Goal: Task Accomplishment & Management: Complete application form

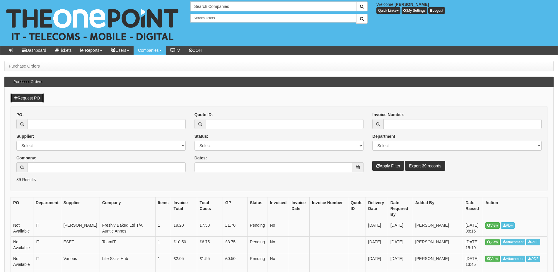
click at [28, 102] on link "Request PO" at bounding box center [27, 98] width 33 height 10
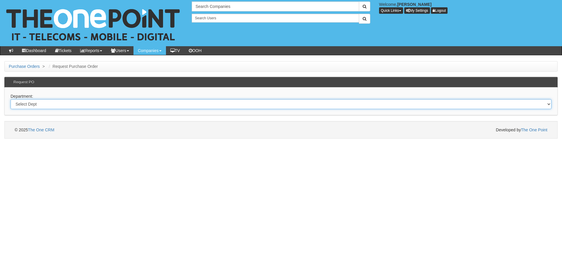
click at [141, 103] on select "Select Dept Digital Internal IT Mobiles Marketing Telecoms" at bounding box center [281, 104] width 541 height 10
select select "?pipeID=&dept=IT"
click at [11, 99] on select "Select Dept Digital Internal IT Mobiles Marketing Telecoms" at bounding box center [281, 104] width 541 height 10
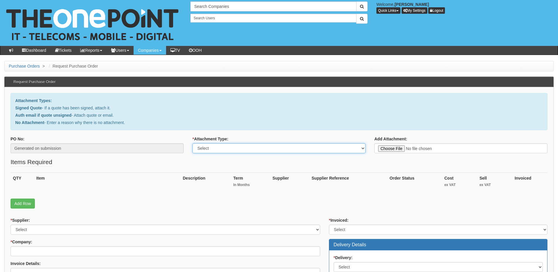
click at [239, 150] on select "Select Signed Quote Auth email with quote if unsigned No Attachment" at bounding box center [278, 149] width 173 height 10
select select "Signed Quote"
click at [192, 144] on select "Select Signed Quote Auth email with quote if unsigned No Attachment" at bounding box center [278, 149] width 173 height 10
type input "C:\fakepath\Lifeskillshub - iPads.pdf"
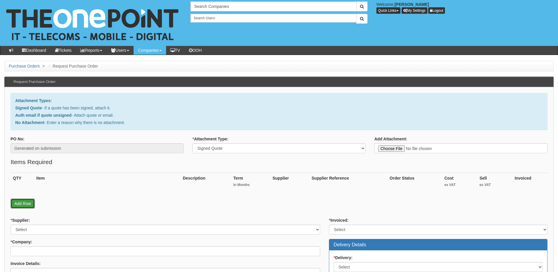
drag, startPoint x: 19, startPoint y: 206, endPoint x: 26, endPoint y: 215, distance: 11.3
click at [19, 206] on link "Add Row" at bounding box center [23, 204] width 24 height 10
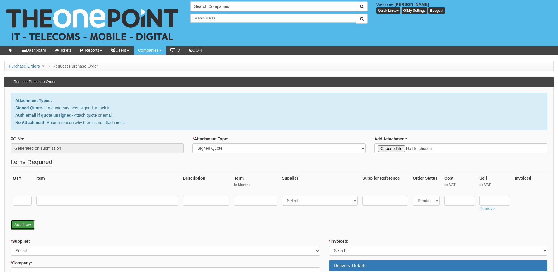
click at [24, 221] on link "Add Row" at bounding box center [23, 225] width 24 height 10
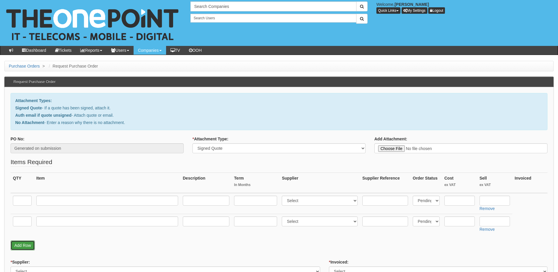
click at [27, 245] on link "Add Row" at bounding box center [23, 246] width 24 height 10
click at [27, 245] on input "text" at bounding box center [22, 243] width 19 height 10
type input "1"
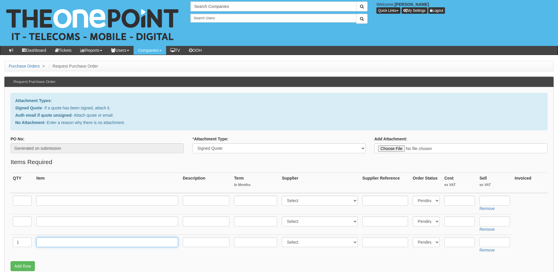
click at [56, 243] on input "text" at bounding box center [107, 243] width 142 height 10
type input "Delivery"
click at [490, 242] on input "text" at bounding box center [494, 243] width 30 height 10
type input "12.50"
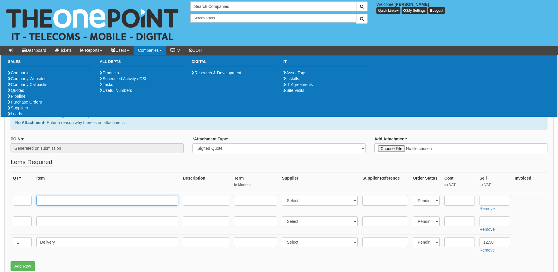
click at [71, 199] on input "text" at bounding box center [107, 201] width 142 height 10
paste input "iPad 11" 128GB Wi-Fi Only"
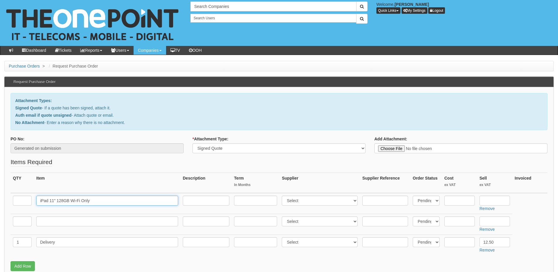
type input "iPad 11" 128GB Wi-Fi Only"
click at [28, 201] on input "text" at bounding box center [22, 201] width 19 height 10
type input "10"
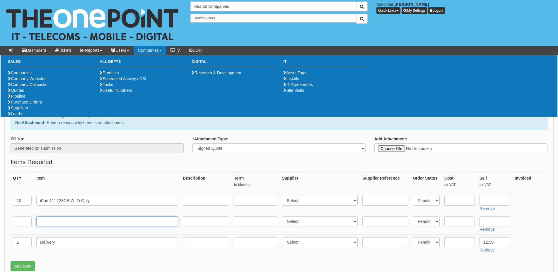
click at [70, 223] on input "text" at bounding box center [107, 222] width 142 height 10
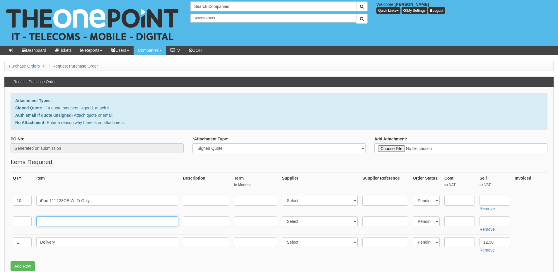
paste input "Senso IOS"
type input "Senso IOS"
click at [20, 223] on input "text" at bounding box center [22, 222] width 19 height 10
type input "10"
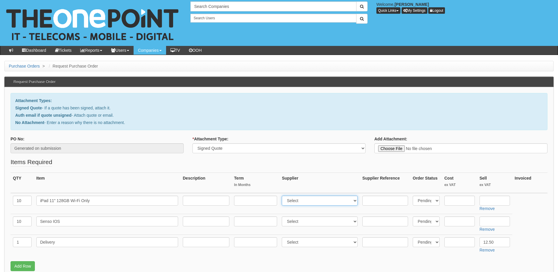
click at [295, 200] on select "Select 123 REG.co.uk 1Password 3 4Gon AA Jones Electric Ltd Abzorb Access Group…" at bounding box center [320, 201] width 76 height 10
select select "291"
click at [283, 196] on select "Select 123 REG.co.uk 1Password 3 4Gon AA Jones Electric Ltd Abzorb Access Group…" at bounding box center [320, 201] width 76 height 10
click at [460, 201] on input "text" at bounding box center [459, 201] width 30 height 10
type input "252.24"
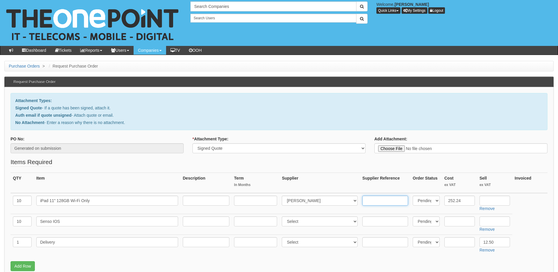
click at [375, 200] on input "text" at bounding box center [385, 201] width 46 height 10
paste input "CN89075"
type input "CN89075"
click at [490, 203] on input "text" at bounding box center [494, 201] width 30 height 10
paste input "272.24"
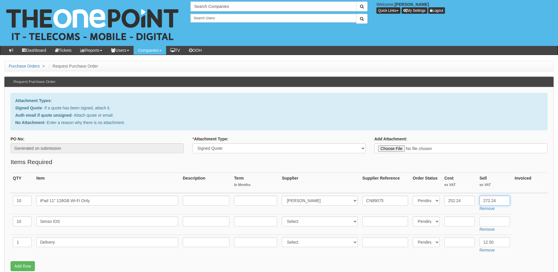
type input "272.24"
click at [494, 224] on input "text" at bounding box center [494, 222] width 30 height 10
paste input "2.05"
type input "2.05"
click at [454, 219] on input "text" at bounding box center [459, 222] width 30 height 10
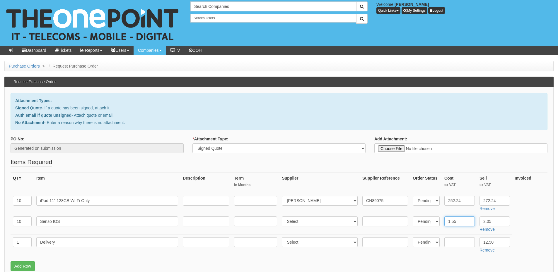
type input "1.55"
click at [305, 220] on select "Select 123 REG.co.uk 1Password 3 4Gon AA Jones Electric Ltd Abzorb Access Group…" at bounding box center [320, 222] width 76 height 10
select select "124"
click at [283, 217] on select "Select 123 REG.co.uk 1Password 3 4Gon AA Jones Electric Ltd Abzorb Access Group…" at bounding box center [320, 222] width 76 height 10
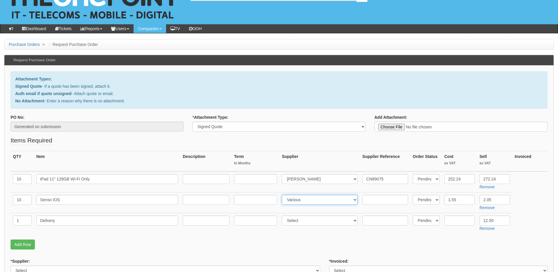
scroll to position [59, 0]
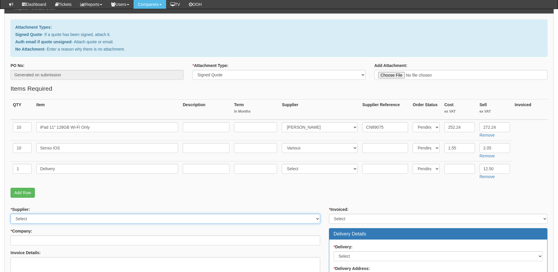
click at [53, 218] on select "Select 123 [DOMAIN_NAME] 1Password 3 4Gon [PERSON_NAME] Electric Ltd Abzorb Acc…" at bounding box center [166, 219] width 310 height 10
select select "124"
click at [11, 214] on select "Select 123 [DOMAIN_NAME] 1Password 3 4Gon [PERSON_NAME] Electric Ltd Abzorb Acc…" at bounding box center [166, 219] width 310 height 10
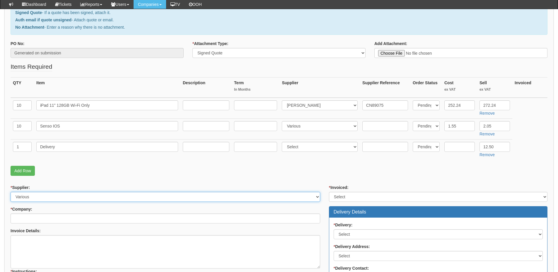
scroll to position [117, 0]
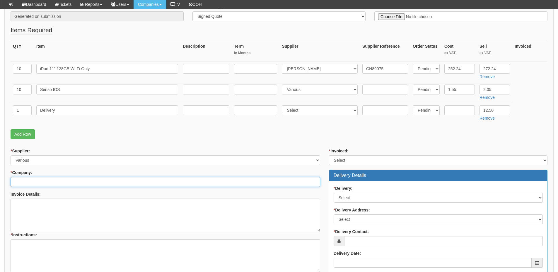
click at [38, 177] on input "* Company:" at bounding box center [166, 182] width 310 height 10
click at [20, 182] on input "lifeskills" at bounding box center [166, 182] width 310 height 10
click at [39, 181] on input "life skills" at bounding box center [166, 182] width 310 height 10
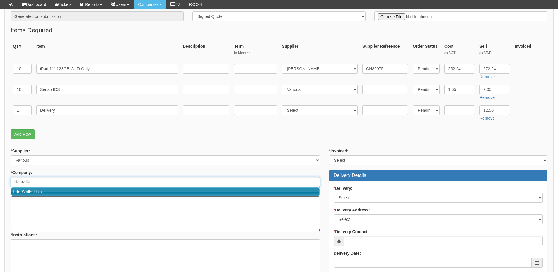
click at [39, 189] on link "Life Skills Hub" at bounding box center [165, 192] width 308 height 8
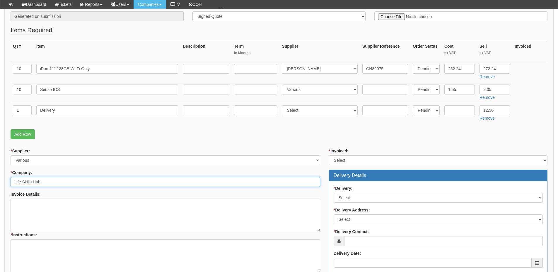
type input "Life Skills Hub"
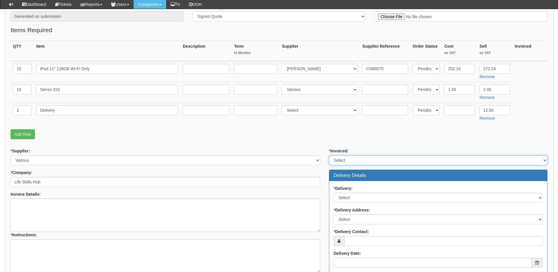
click at [341, 159] on select "Select Yes No N/A STB (part of order)" at bounding box center [438, 161] width 218 height 10
select select "2"
click at [329, 156] on select "Select Yes No N/A STB (part of order)" at bounding box center [438, 161] width 218 height 10
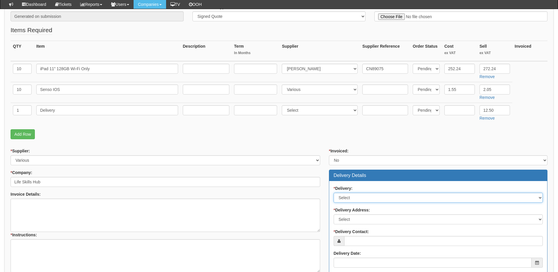
click at [352, 201] on select "Select No Not Applicable Yes" at bounding box center [438, 198] width 209 height 10
select select "3"
click at [334, 193] on select "Select No Not Applicable Yes" at bounding box center [438, 198] width 209 height 10
click at [349, 221] on select "Select Not Applicable Main Address - HU6 8AE Other" at bounding box center [438, 220] width 209 height 10
select select "N/A"
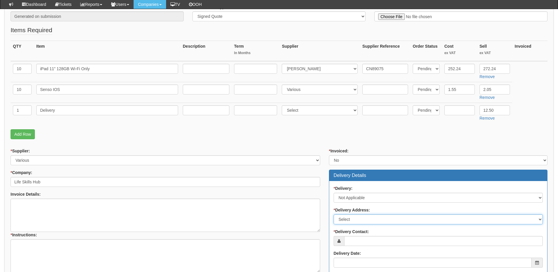
click at [334, 215] on select "Select Not Applicable Main Address - HU6 8AE Other" at bounding box center [438, 220] width 209 height 10
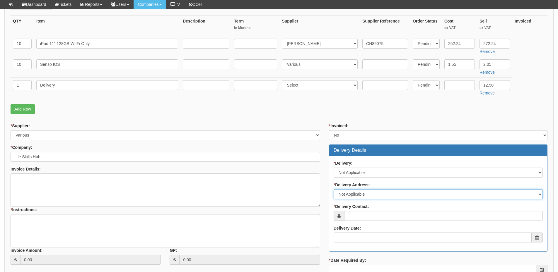
scroll to position [176, 0]
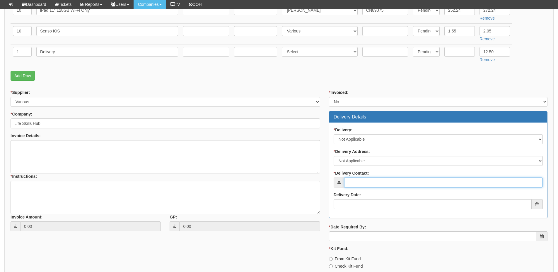
click at [363, 185] on input "* Delivery Contact:" at bounding box center [443, 183] width 199 height 10
type input "[PERSON_NAME]"
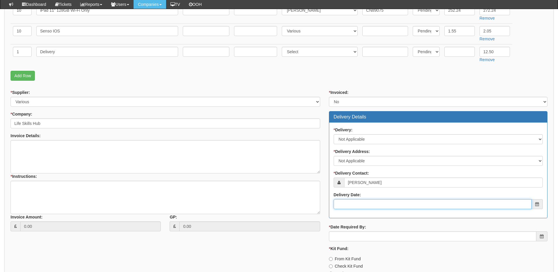
click at [366, 202] on input "Delivery Date:" at bounding box center [433, 204] width 198 height 10
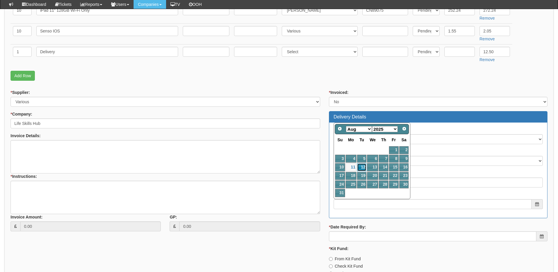
click at [363, 168] on link "12" at bounding box center [361, 167] width 9 height 8
type input "2025-08-12"
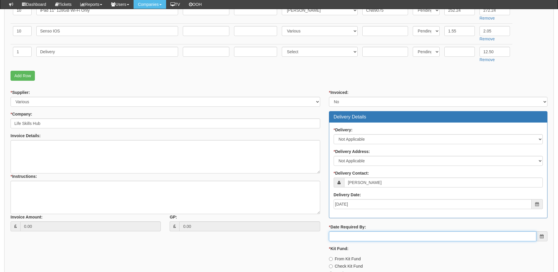
click at [354, 240] on input "* Date Required By:" at bounding box center [432, 237] width 207 height 10
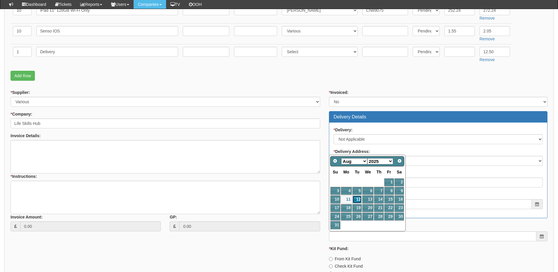
click at [356, 201] on link "12" at bounding box center [356, 200] width 9 height 8
type input "2025-08-12"
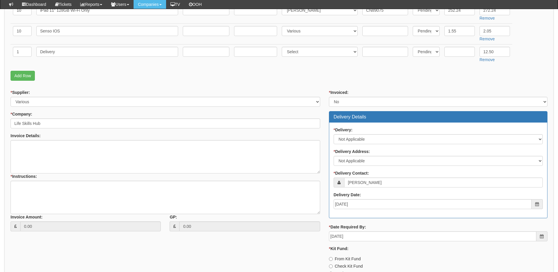
scroll to position [233, 0]
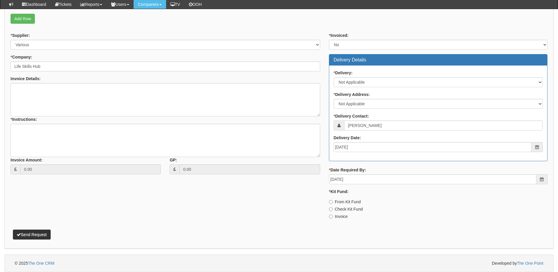
click at [339, 215] on label "Invoice" at bounding box center [338, 217] width 19 height 6
click at [333, 204] on input "Invoice" at bounding box center [331, 202] width 4 height 4
radio input "true"
click at [78, 146] on textarea "* Instructions:" at bounding box center [166, 140] width 310 height 33
click at [48, 129] on textarea "* Instructions:" at bounding box center [166, 140] width 310 height 33
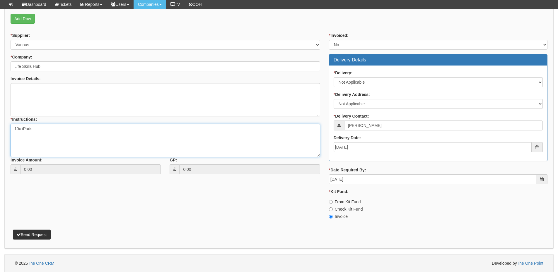
type textarea "10x iPads"
click at [36, 232] on button "Send Request" at bounding box center [32, 235] width 38 height 10
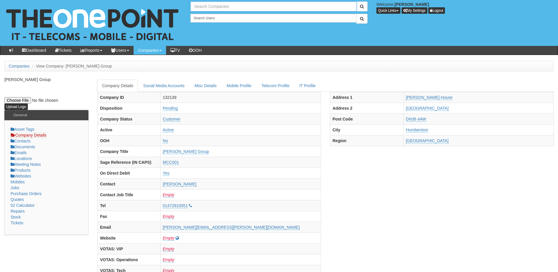
click at [200, 8] on input "text" at bounding box center [273, 6] width 166 height 10
click at [206, 16] on link "Hub 26" at bounding box center [273, 16] width 165 height 8
type input "Hub 26"
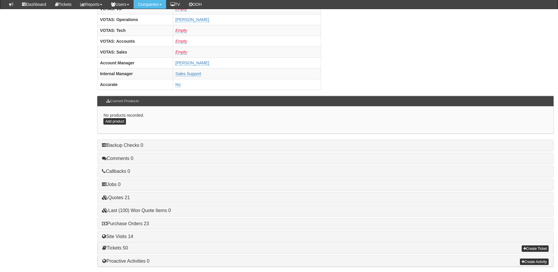
scroll to position [244, 0]
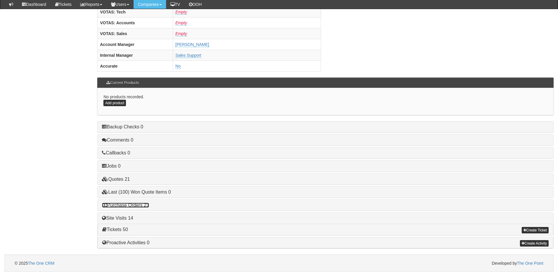
click at [142, 207] on link "Purchase Orders 23" at bounding box center [125, 205] width 47 height 5
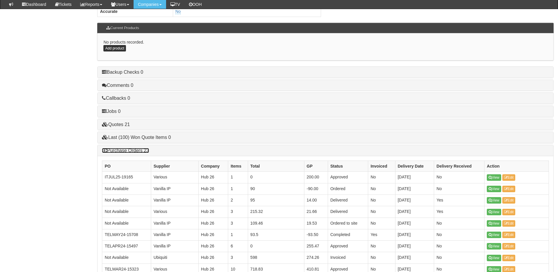
scroll to position [303, 0]
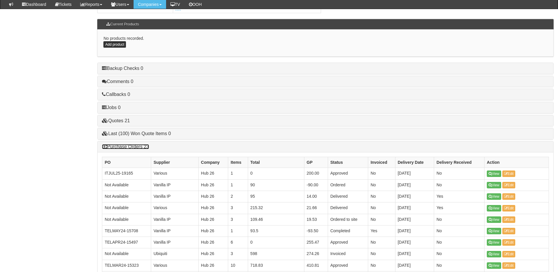
click at [131, 147] on link "Purchase Orders 23" at bounding box center [125, 146] width 47 height 5
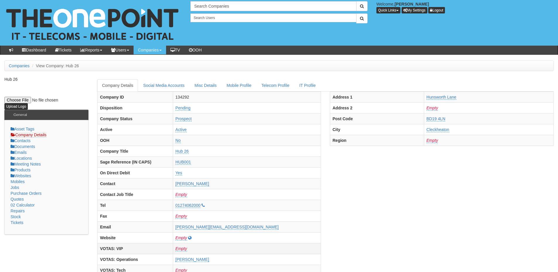
scroll to position [0, 0]
click at [200, 8] on input "text" at bounding box center [273, 6] width 166 height 10
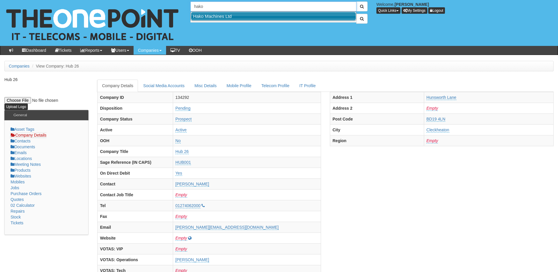
click at [208, 19] on link "Hako Machines Ltd" at bounding box center [273, 16] width 165 height 8
type input "Hako Machines Ltd"
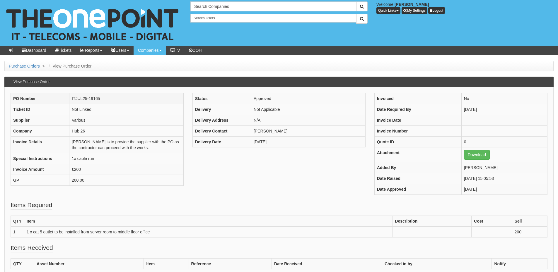
drag, startPoint x: 71, startPoint y: 99, endPoint x: 110, endPoint y: 102, distance: 38.8
click at [110, 102] on td "ITJUL25-19165" at bounding box center [126, 98] width 114 height 11
copy td "ITJUL25-19165"
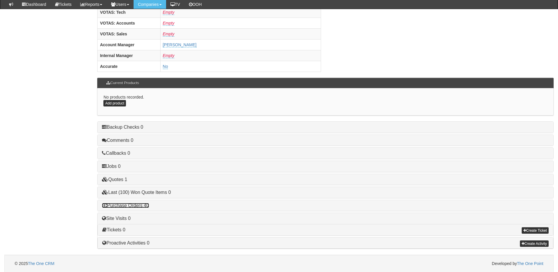
click at [136, 205] on link "Purchase Orders 40" at bounding box center [125, 205] width 47 height 5
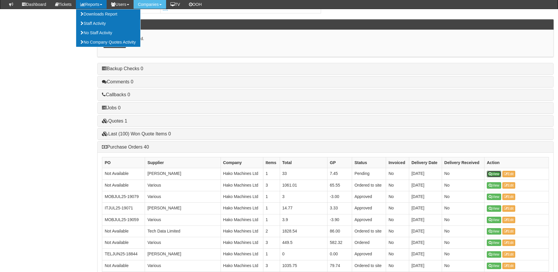
scroll to position [332, 0]
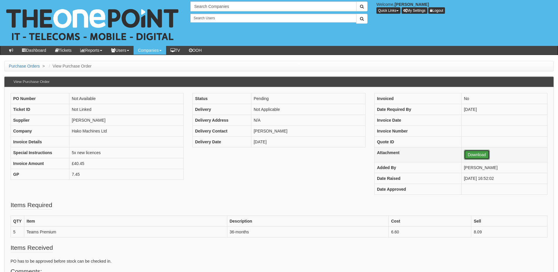
drag, startPoint x: 461, startPoint y: 154, endPoint x: 455, endPoint y: 154, distance: 6.4
click at [464, 154] on link "Download" at bounding box center [477, 155] width 26 height 10
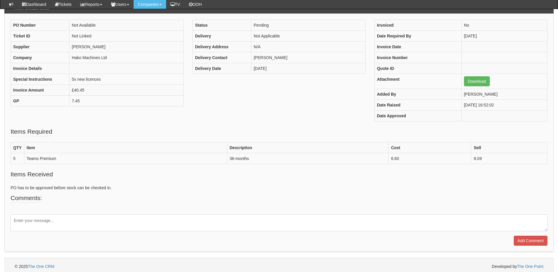
scroll to position [58, 0]
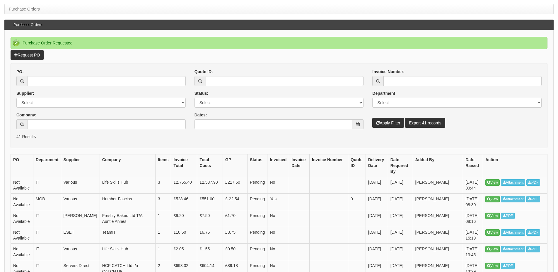
scroll to position [59, 0]
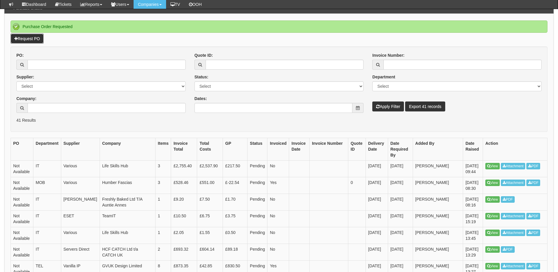
click at [39, 39] on link "Request PO" at bounding box center [27, 39] width 33 height 10
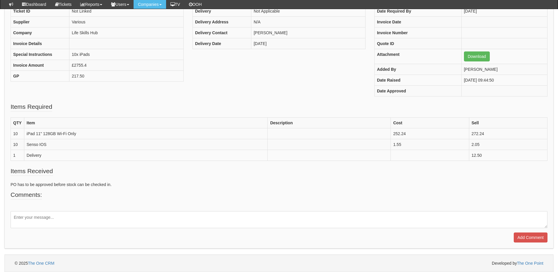
scroll to position [83, 0]
click at [71, 213] on textarea at bounding box center [279, 220] width 537 height 17
type textarea "Please place these on hold until the customer confirms"
click at [528, 239] on input "Add Comment" at bounding box center [531, 238] width 34 height 10
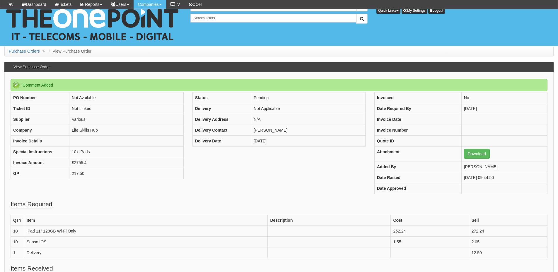
scroll to position [124, 0]
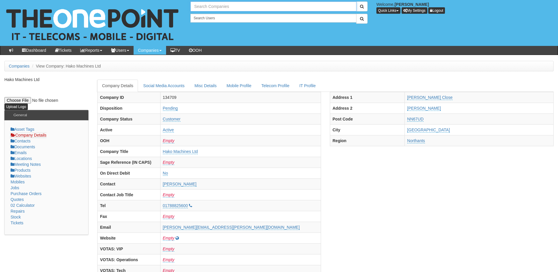
click at [201, 7] on input "text" at bounding box center [273, 6] width 166 height 10
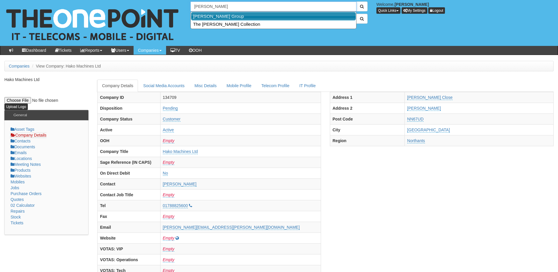
click at [212, 16] on link "[PERSON_NAME] Group" at bounding box center [273, 16] width 165 height 8
type input "[PERSON_NAME] Group"
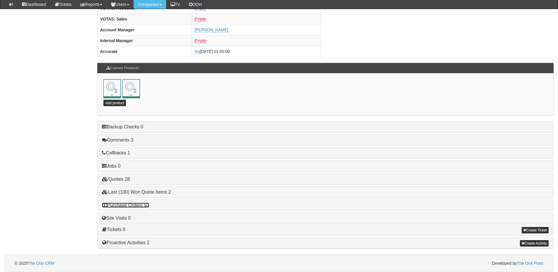
click at [147, 206] on link "Purchase Orders 50" at bounding box center [125, 205] width 47 height 5
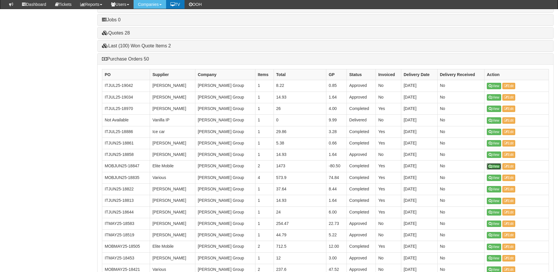
scroll to position [404, 0]
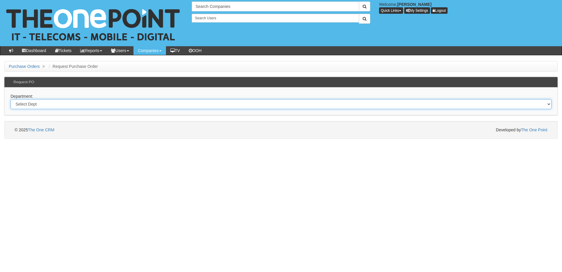
click at [139, 103] on select "Select Dept Digital Internal IT Mobiles Marketing Telecoms" at bounding box center [281, 104] width 541 height 10
select select "?pipeID=&dept=MOB"
click at [11, 99] on select "Select Dept Digital Internal IT Mobiles Marketing Telecoms" at bounding box center [281, 104] width 541 height 10
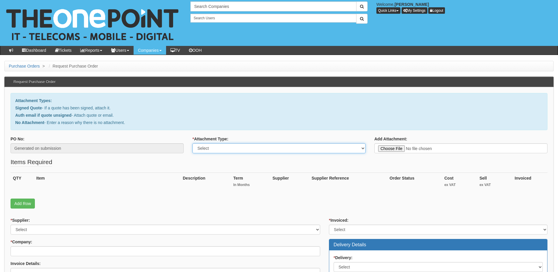
click at [243, 146] on select "Select Signed Quote Auth email with quote if unsigned No Attachment" at bounding box center [278, 149] width 173 height 10
select select "Auth email if quote unsigned"
click at [192, 144] on select "Select Signed Quote Auth email with quote if unsigned No Attachment" at bounding box center [278, 149] width 173 height 10
type input "C:\fakepath\Re_ iPhone 16e (1).msg"
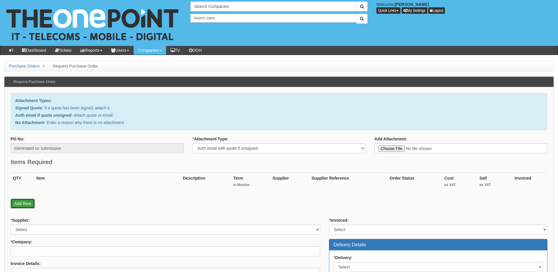
click at [25, 204] on link "Add Row" at bounding box center [23, 204] width 24 height 10
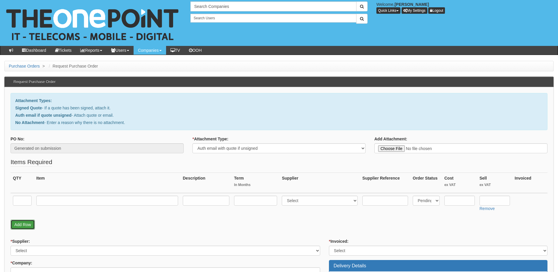
click at [25, 228] on link "Add Row" at bounding box center [23, 225] width 24 height 10
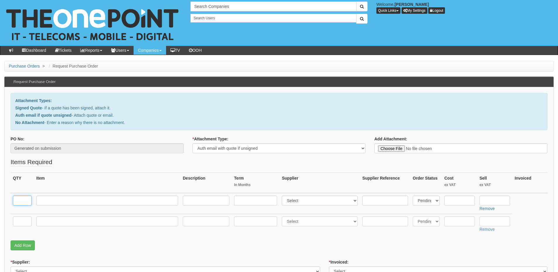
click at [23, 202] on input "text" at bounding box center [22, 201] width 19 height 10
type input "3"
click at [23, 225] on input "text" at bounding box center [22, 222] width 19 height 10
type input "1"
click at [47, 219] on input "text" at bounding box center [107, 222] width 142 height 10
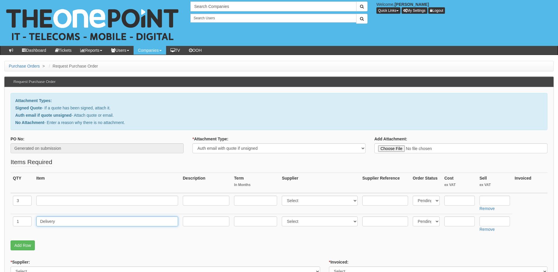
type input "Delivery"
click at [489, 224] on input "text" at bounding box center [494, 222] width 30 height 10
type input "12.50"
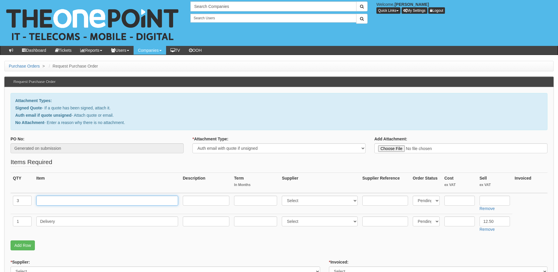
click at [47, 203] on input "text" at bounding box center [107, 201] width 142 height 10
type input "iPhone 16e 128GB DEP enabled"
click at [295, 203] on select "Select 123 REG.co.uk 1Password 3 4Gon AA Jones Electric Ltd Abzorb Access Group…" at bounding box center [320, 201] width 76 height 10
select select "54"
click at [283, 196] on select "Select 123 REG.co.uk 1Password 3 4Gon AA Jones Electric Ltd Abzorb Access Group…" at bounding box center [320, 201] width 76 height 10
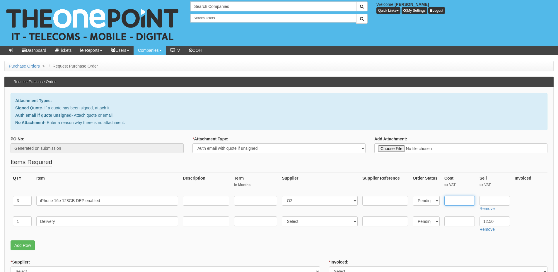
click at [448, 199] on input "text" at bounding box center [459, 201] width 30 height 10
drag, startPoint x: 462, startPoint y: 200, endPoint x: 434, endPoint y: 200, distance: 28.1
click at [434, 200] on tr "3 iPhone 16e 128GB DEP enabled Select 123 REG.co.uk 1Password 3 4Gon AA Jones E…" at bounding box center [279, 203] width 537 height 21
type input "445"
click at [493, 203] on input "text" at bounding box center [494, 201] width 30 height 10
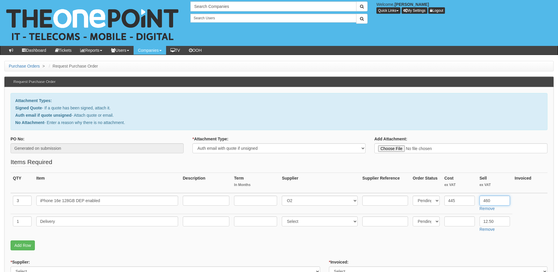
scroll to position [88, 0]
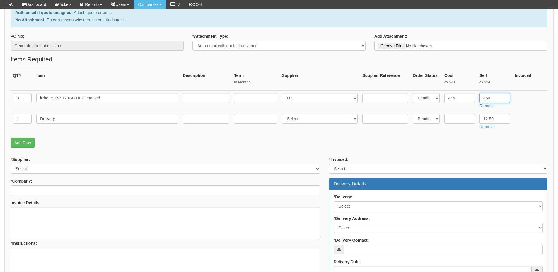
type input "460"
click at [91, 167] on select "Select 123 REG.co.uk 1Password 3 4Gon AA Jones Electric Ltd Abzorb Access Group…" at bounding box center [166, 169] width 310 height 10
select select "54"
click at [11, 164] on select "Select 123 REG.co.uk 1Password 3 4Gon AA Jones Electric Ltd Abzorb Access Group…" at bounding box center [166, 169] width 310 height 10
click at [70, 186] on input "* Company:" at bounding box center [166, 191] width 310 height 10
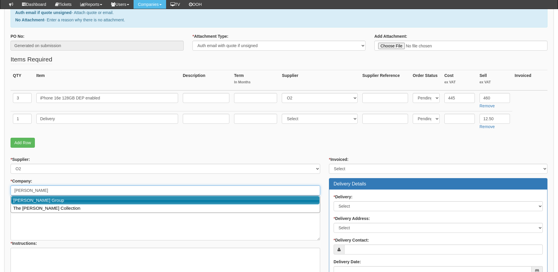
click at [64, 201] on link "John Good Group" at bounding box center [165, 200] width 308 height 8
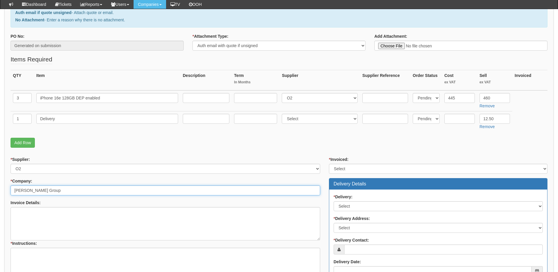
scroll to position [146, 0]
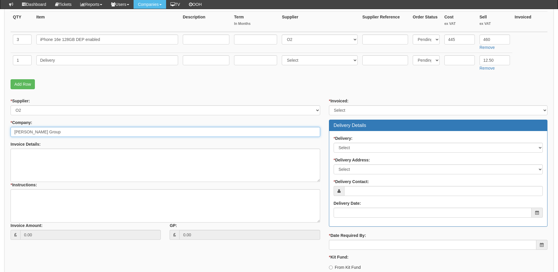
type input "John Good Group"
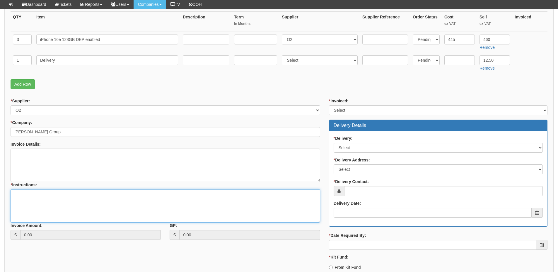
click at [48, 202] on textarea "* Instructions:" at bounding box center [166, 205] width 310 height 33
type textarea "3x handsets for CT Travel"
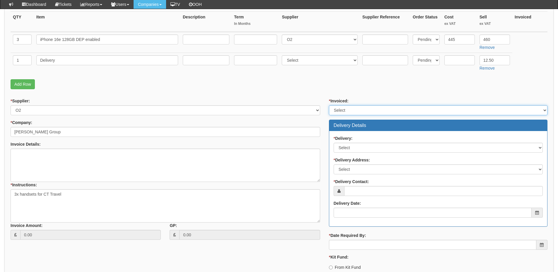
click at [351, 112] on select "Select Yes No N/A STB (part of order)" at bounding box center [438, 110] width 218 height 10
select select "2"
click at [329, 105] on select "Select Yes No N/A STB (part of order)" at bounding box center [438, 110] width 218 height 10
click at [349, 142] on div "* Delivery: Select No Not Applicable Yes" at bounding box center [438, 144] width 209 height 17
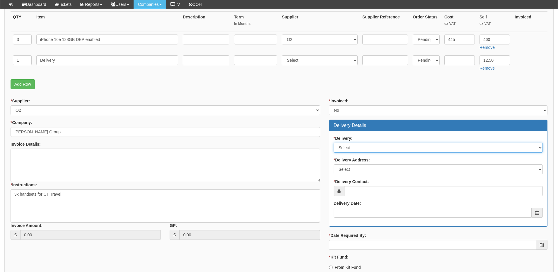
click at [349, 148] on select "Select No Not Applicable Yes" at bounding box center [438, 148] width 209 height 10
select select "1"
click at [334, 143] on select "Select No Not Applicable Yes" at bounding box center [438, 148] width 209 height 10
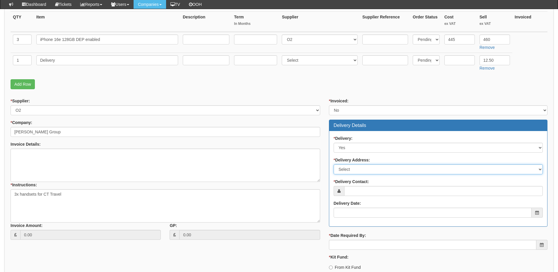
drag, startPoint x: 346, startPoint y: 169, endPoint x: 346, endPoint y: 173, distance: 4.1
click at [346, 169] on select "Select Not Applicable Main Address - HU13 0LH Other" at bounding box center [438, 170] width 209 height 10
select select "other"
click at [334, 165] on select "Select Not Applicable Main Address - HU13 0LH Other" at bounding box center [438, 170] width 209 height 10
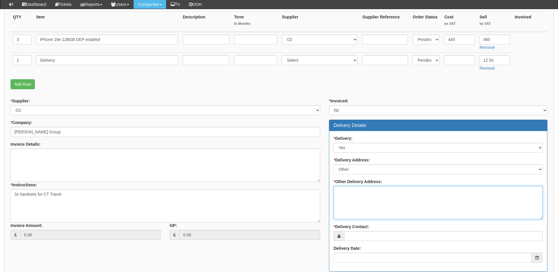
click at [346, 196] on textarea "* Other Delivery Address:" at bounding box center [438, 202] width 209 height 33
click at [355, 190] on textarea "* Other Delivery Address:" at bounding box center [438, 202] width 209 height 33
paste textarea "CT Travel Group 8 - 9 Orchard Business Centre North Farm Road Tunbridge Wells K…"
type textarea "CT Travel Group 8 - 9 Orchard Business Centre North Farm Road Tunbridge Wells K…"
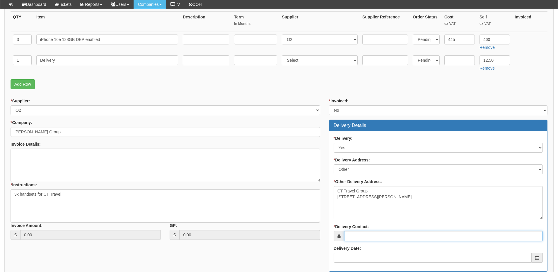
click at [382, 238] on input "* Delivery Contact:" at bounding box center [443, 236] width 199 height 10
paste input "Joshua Wilkinson"
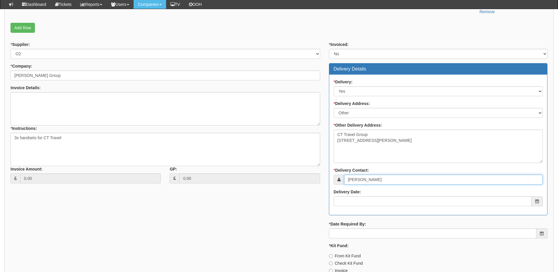
scroll to position [205, 0]
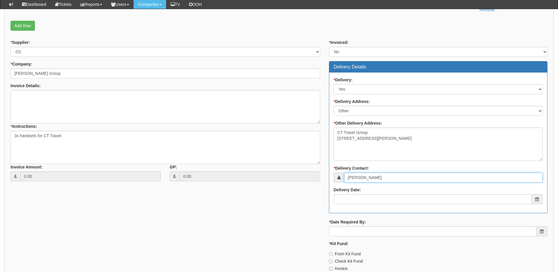
type input "Joshua Wilkinson"
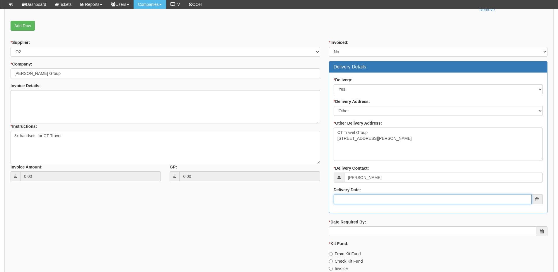
click at [362, 203] on input "Delivery Date:" at bounding box center [433, 199] width 198 height 10
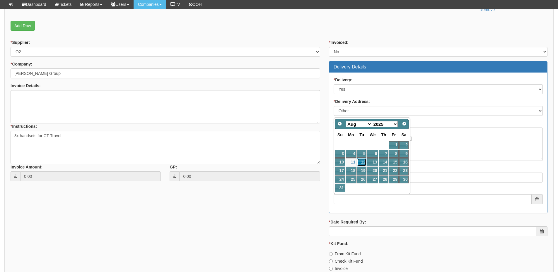
click at [363, 162] on link "12" at bounding box center [361, 162] width 9 height 8
type input "2025-08-12"
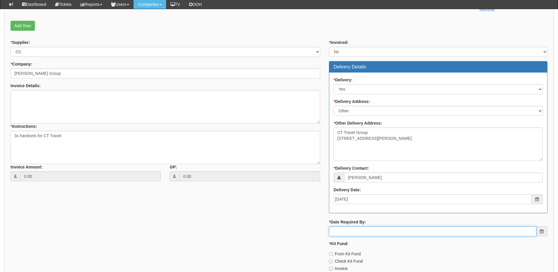
click at [367, 234] on input "* Date Required By:" at bounding box center [432, 232] width 207 height 10
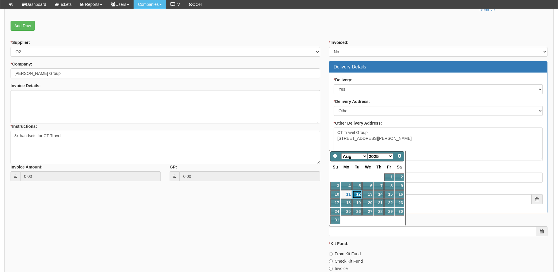
click at [359, 195] on link "12" at bounding box center [356, 195] width 9 height 8
type input "2025-08-12"
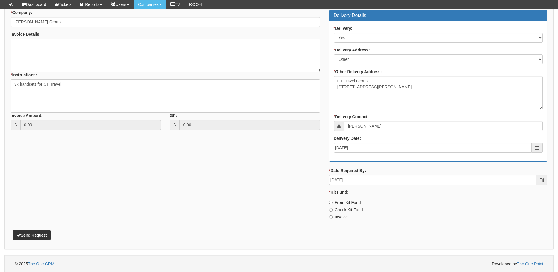
scroll to position [257, 0]
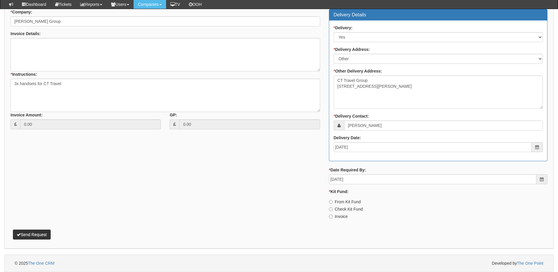
click at [336, 216] on label "Invoice" at bounding box center [338, 217] width 19 height 6
click at [333, 204] on input "Invoice" at bounding box center [331, 202] width 4 height 4
radio input "true"
click at [45, 234] on button "Send Request" at bounding box center [32, 235] width 38 height 10
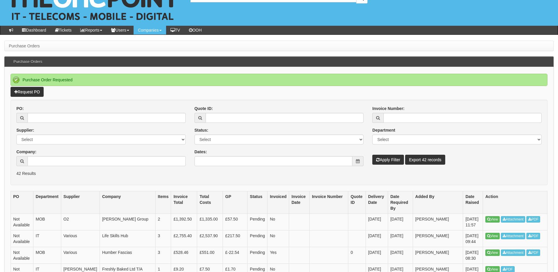
scroll to position [29, 0]
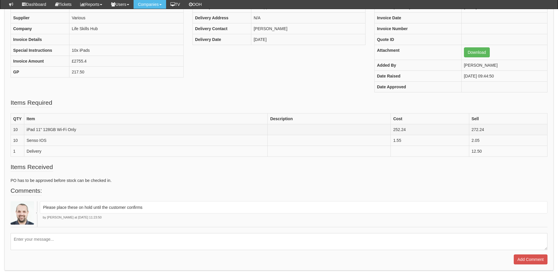
scroll to position [87, 0]
